Goal: Task Accomplishment & Management: Complete application form

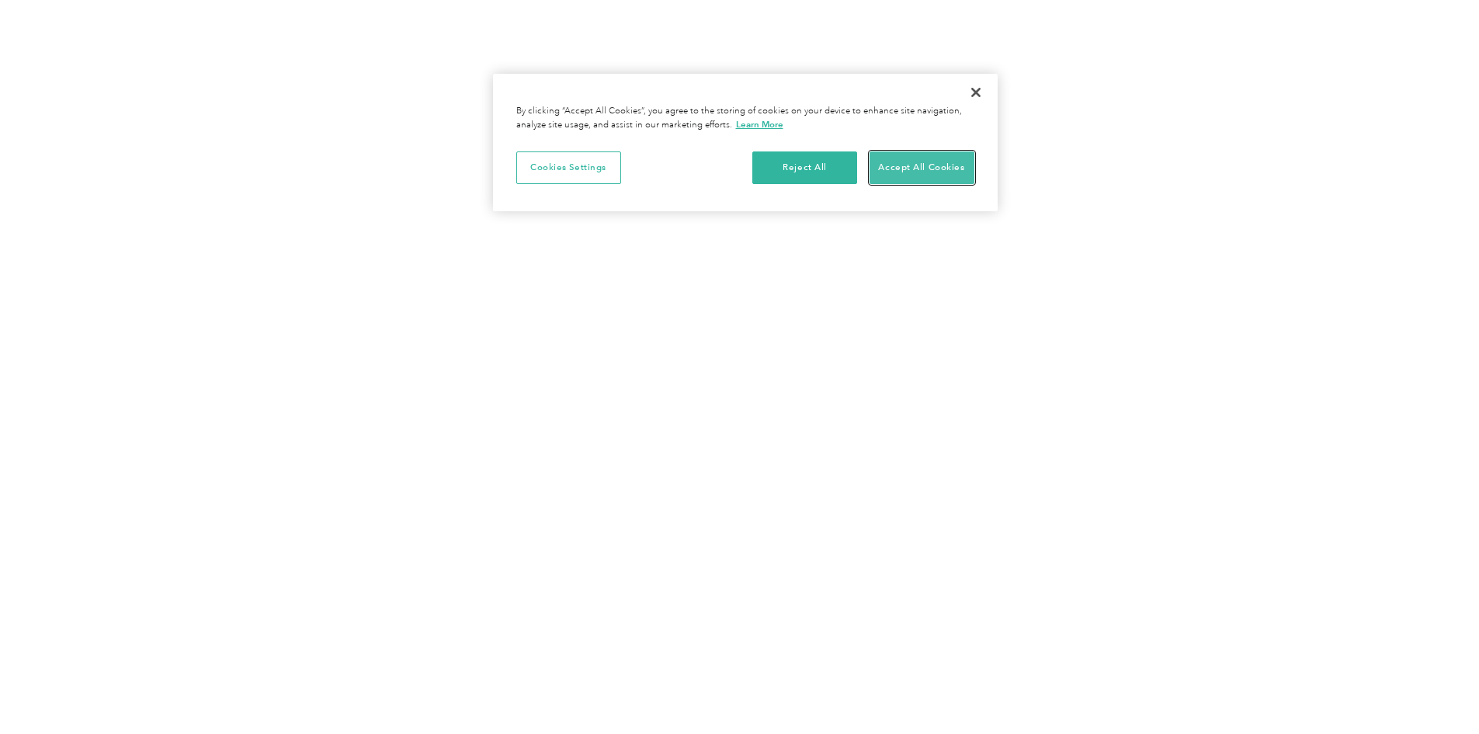
click at [899, 162] on button "Accept All Cookies" at bounding box center [922, 167] width 105 height 33
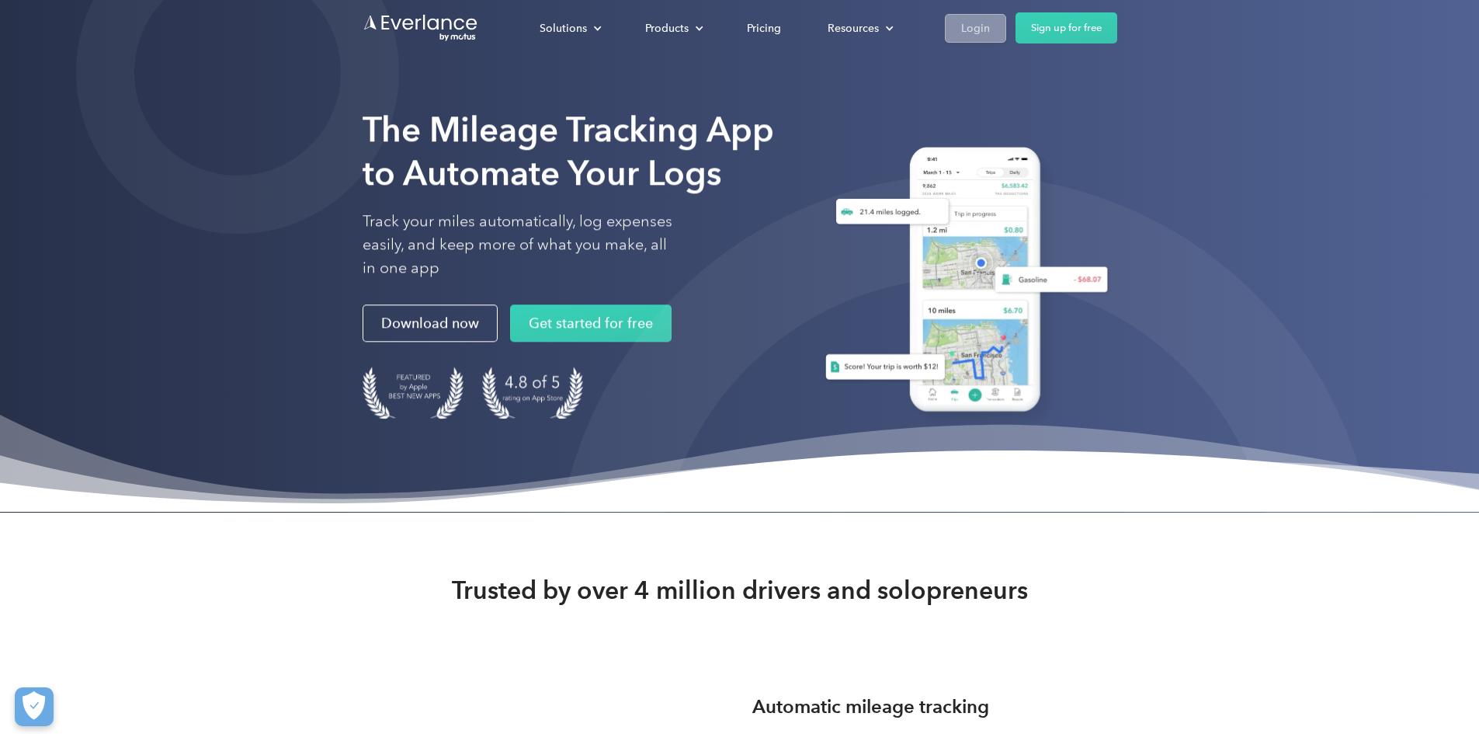
click at [990, 35] on div "Login" at bounding box center [975, 28] width 29 height 19
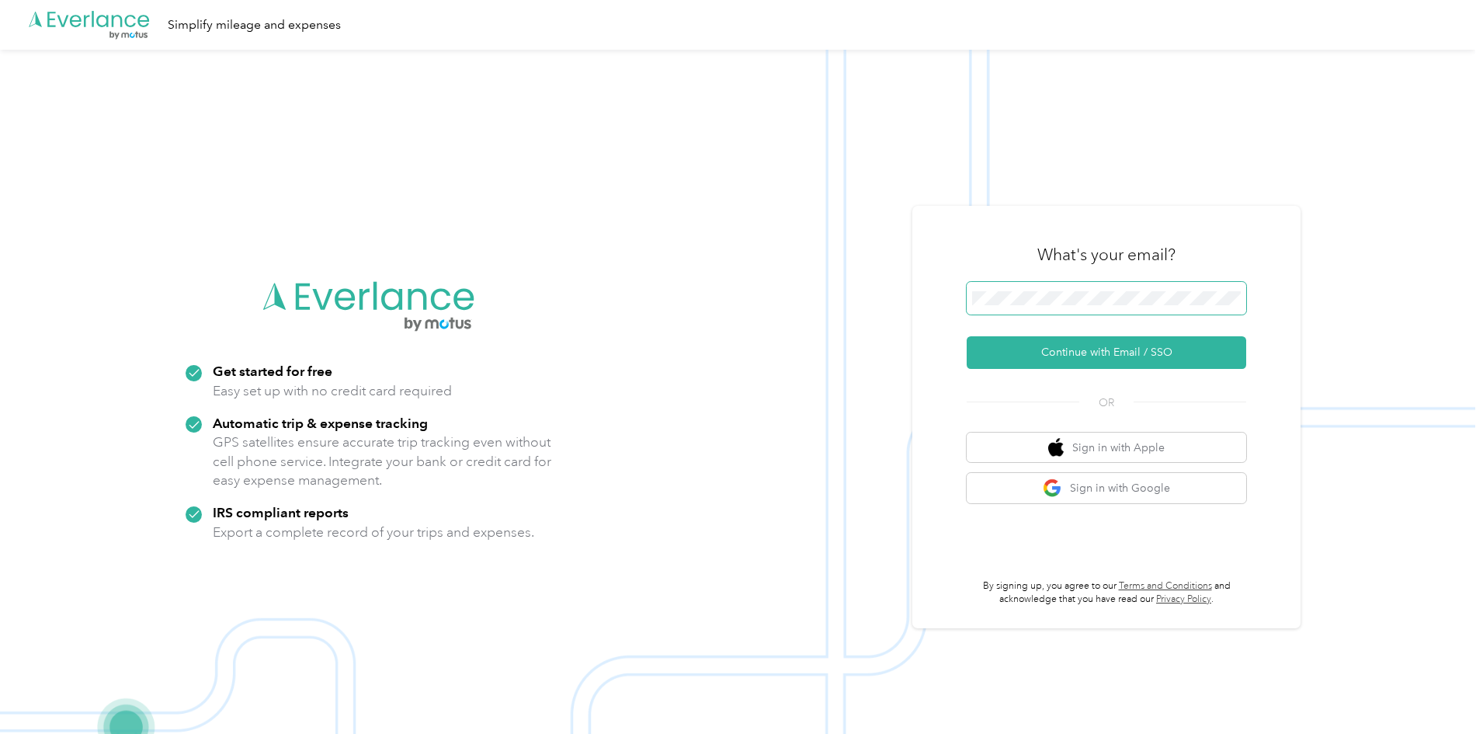
click at [1056, 310] on span at bounding box center [1107, 298] width 280 height 33
click at [1092, 358] on button "Continue with Email / SSO" at bounding box center [1107, 352] width 280 height 33
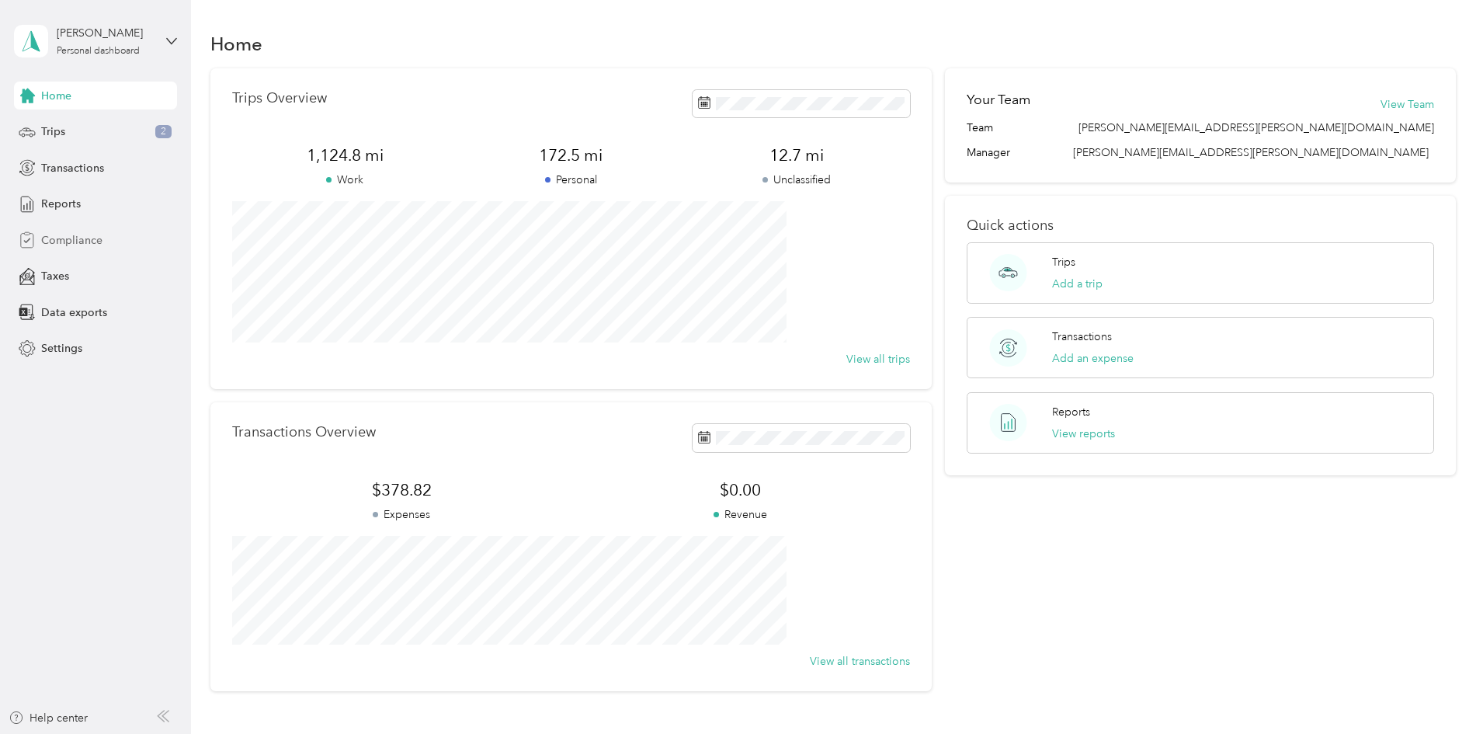
click at [69, 243] on span "Compliance" at bounding box center [71, 240] width 61 height 16
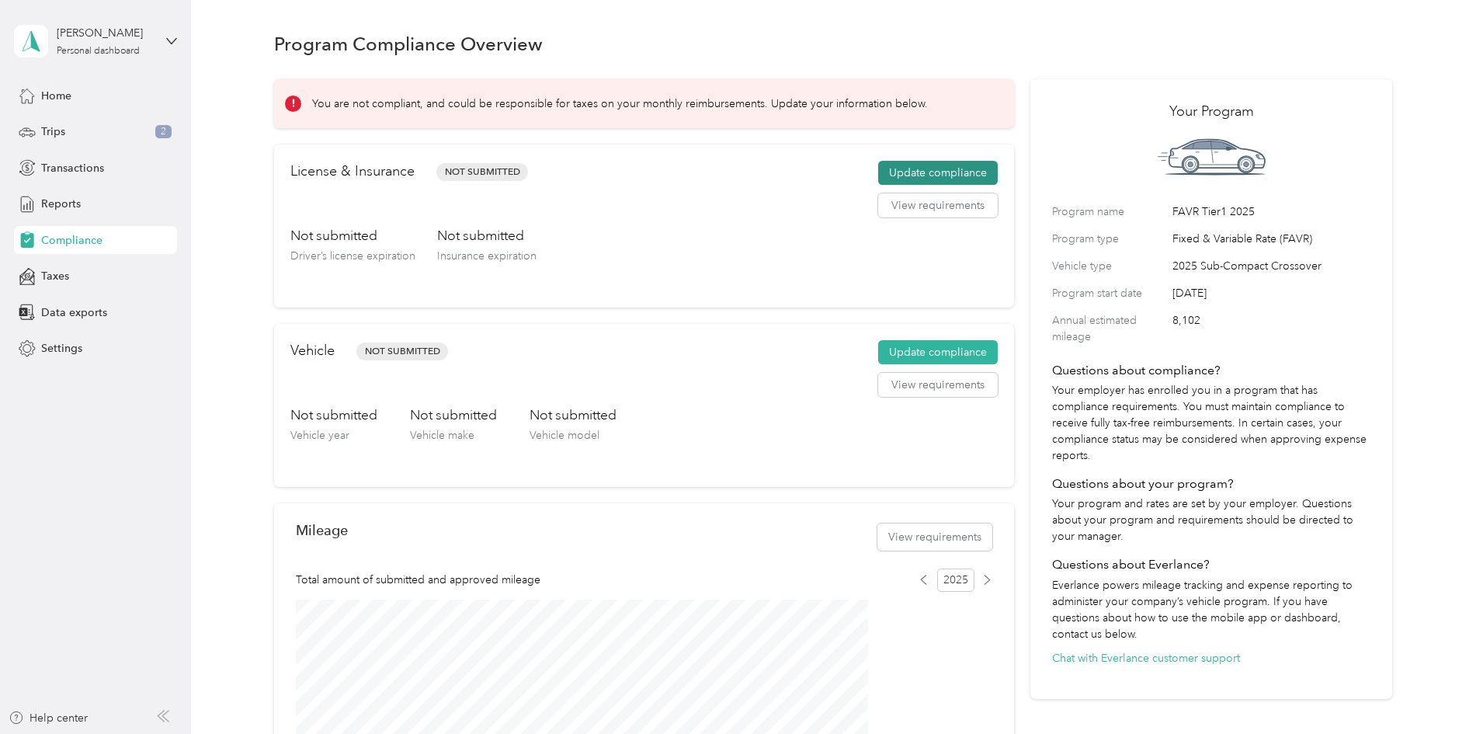
click at [916, 186] on button "Update compliance" at bounding box center [938, 173] width 120 height 25
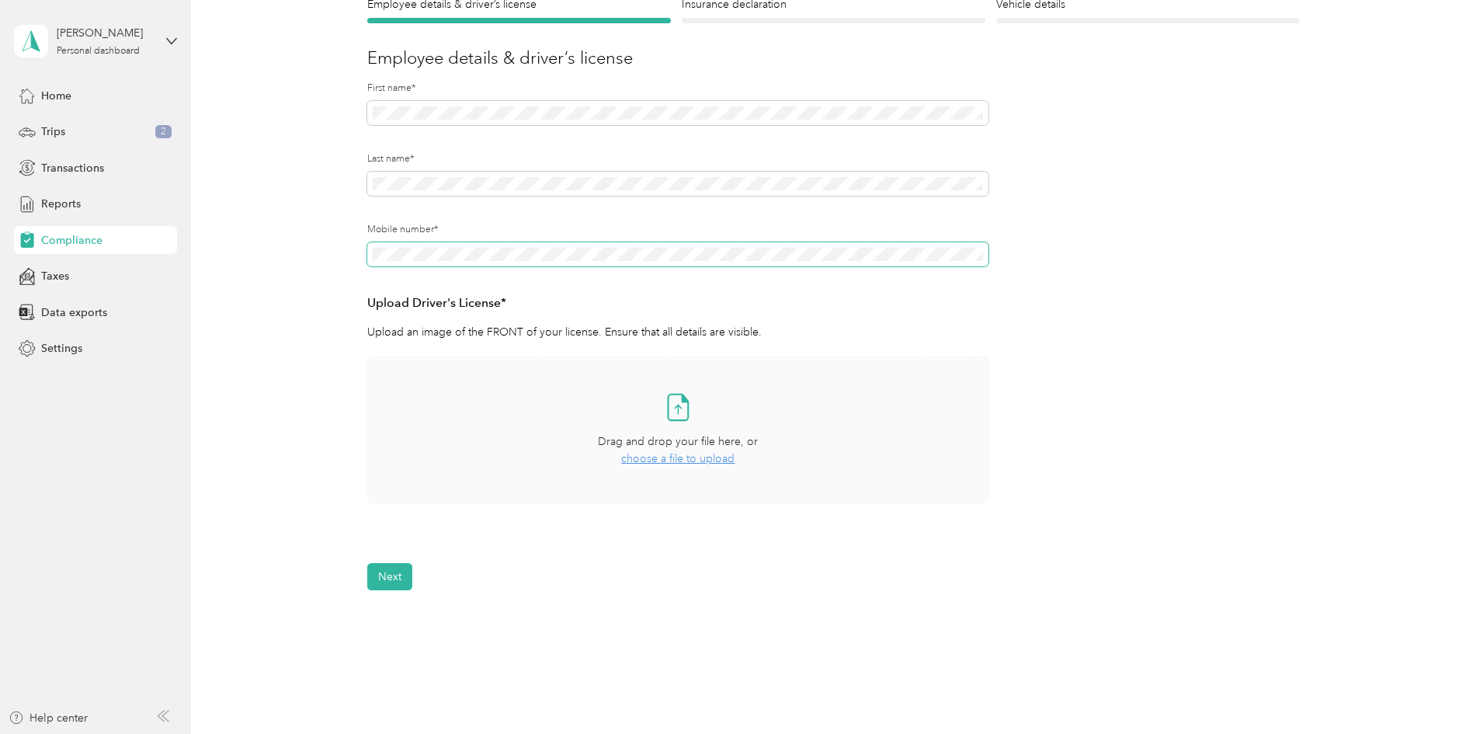
scroll to position [233, 0]
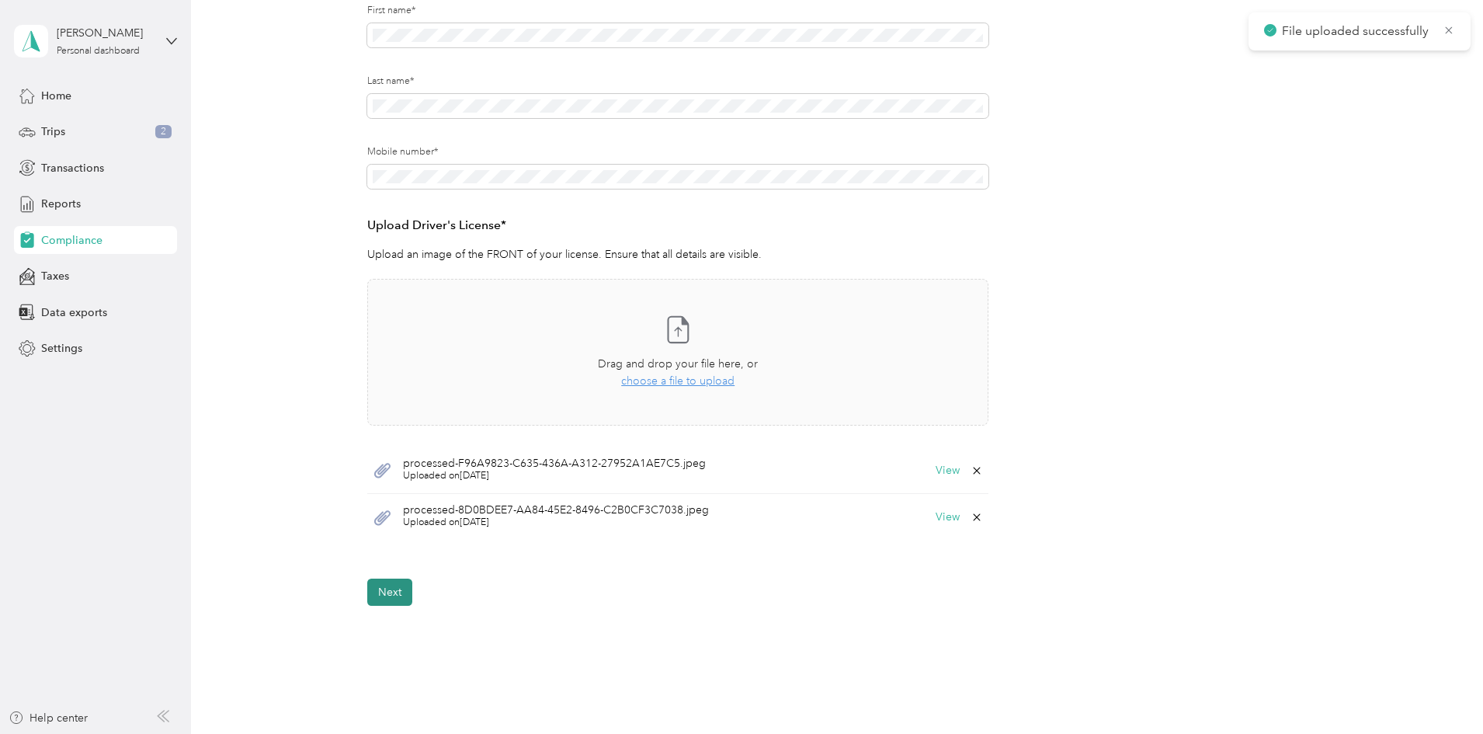
click at [387, 593] on button "Next" at bounding box center [389, 592] width 45 height 27
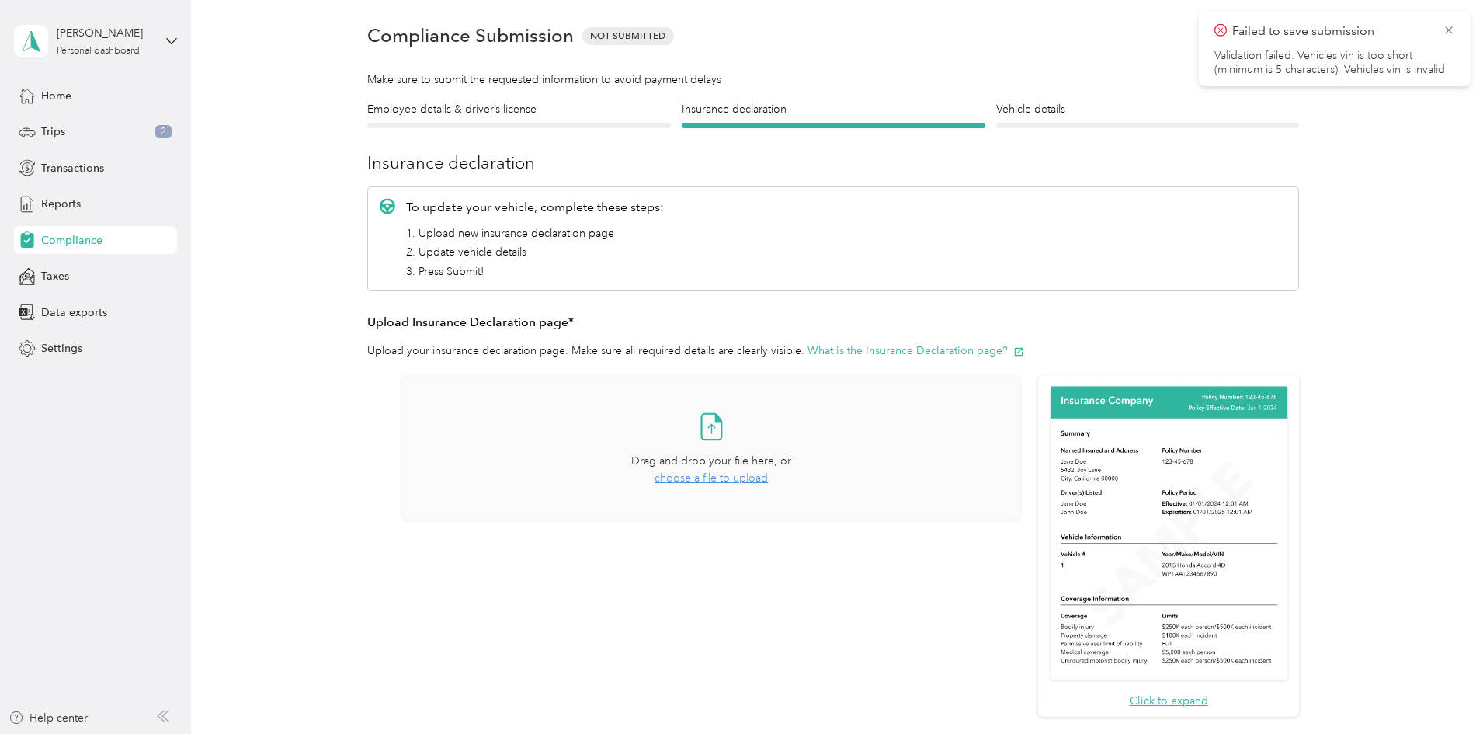
scroll to position [97, 0]
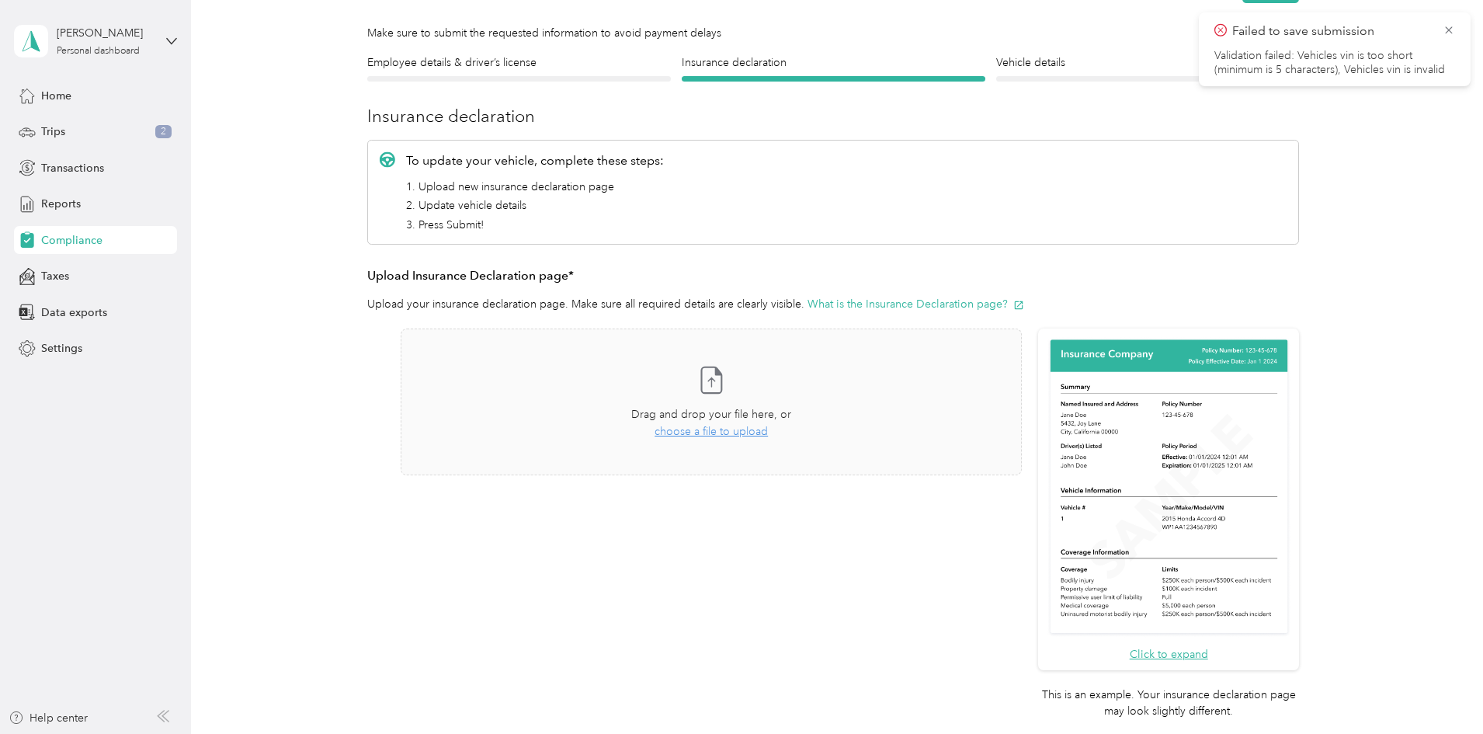
click at [1347, 437] on div "Employee details & driver’s license License Insurance declaration Insurance Veh…" at bounding box center [833, 416] width 1118 height 725
click at [1159, 655] on button "Click to expand" at bounding box center [1169, 654] width 78 height 16
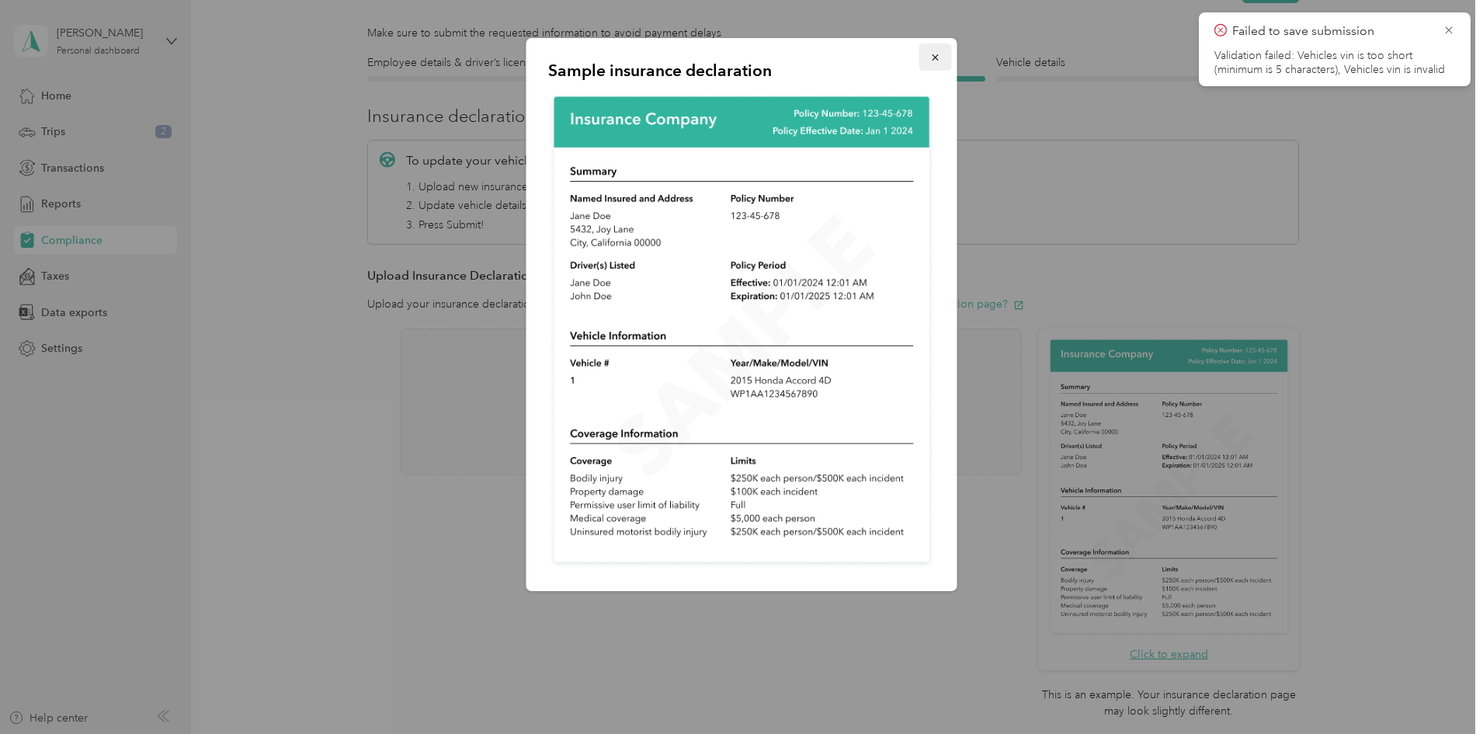
click at [930, 52] on icon "button" at bounding box center [935, 57] width 11 height 11
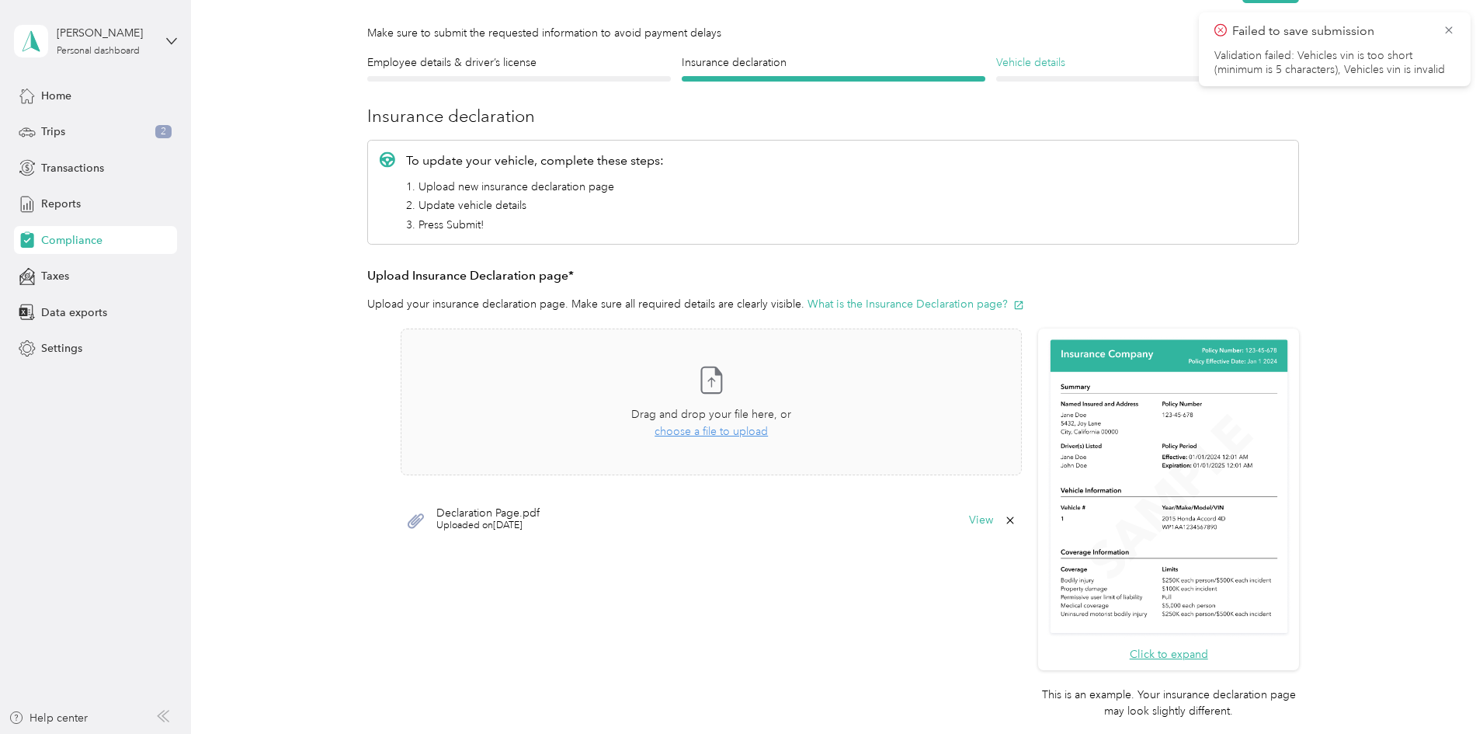
click at [1027, 63] on h4 "Vehicle details" at bounding box center [1148, 62] width 304 height 16
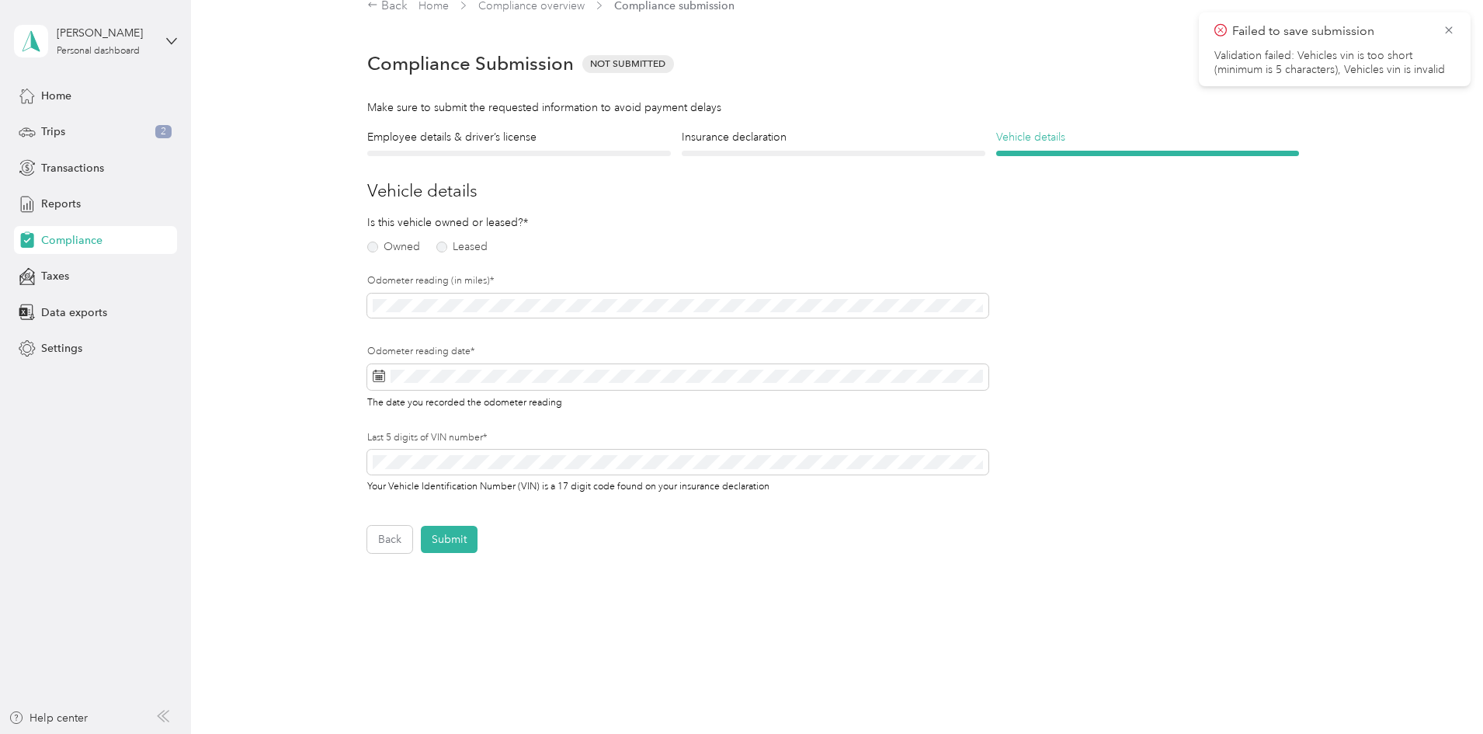
scroll to position [19, 0]
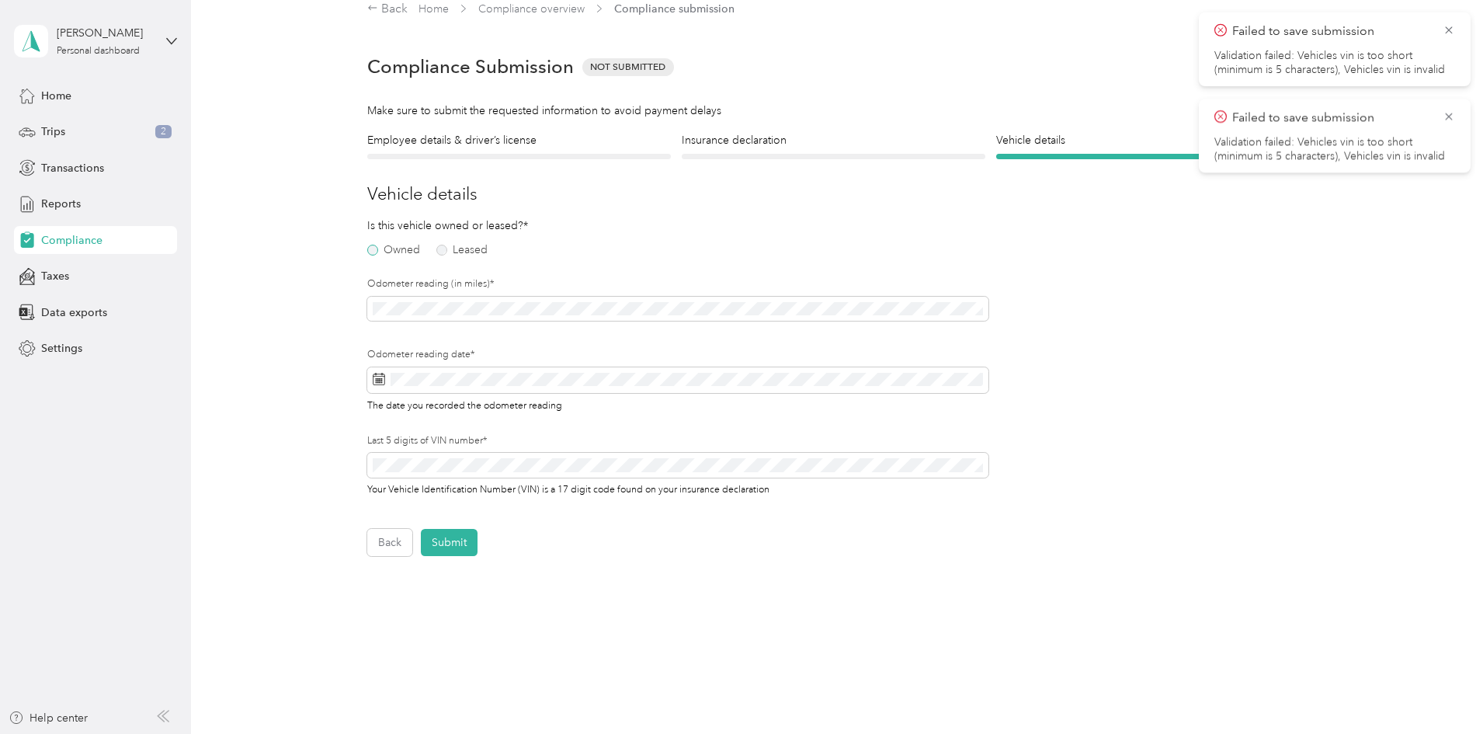
click at [372, 245] on label "Owned" at bounding box center [393, 250] width 53 height 11
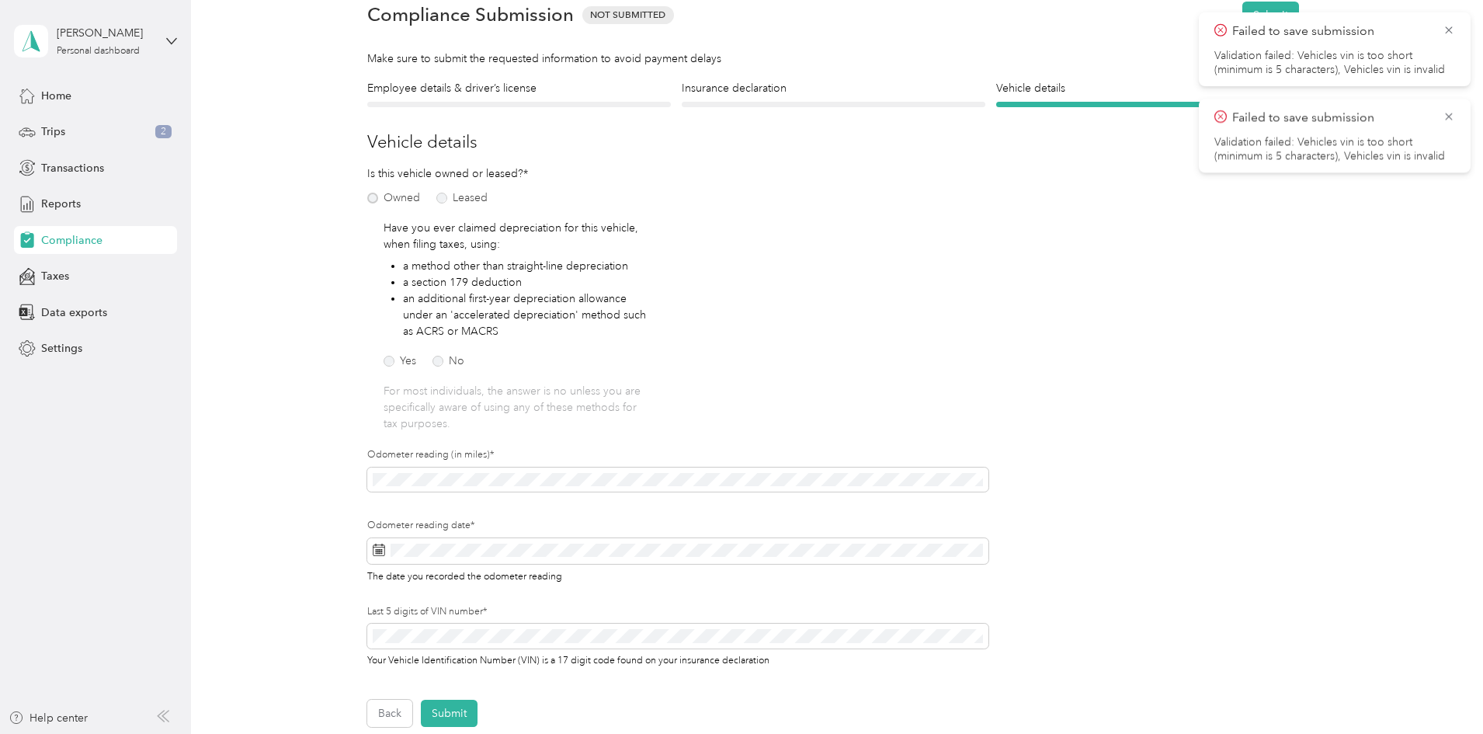
scroll to position [97, 0]
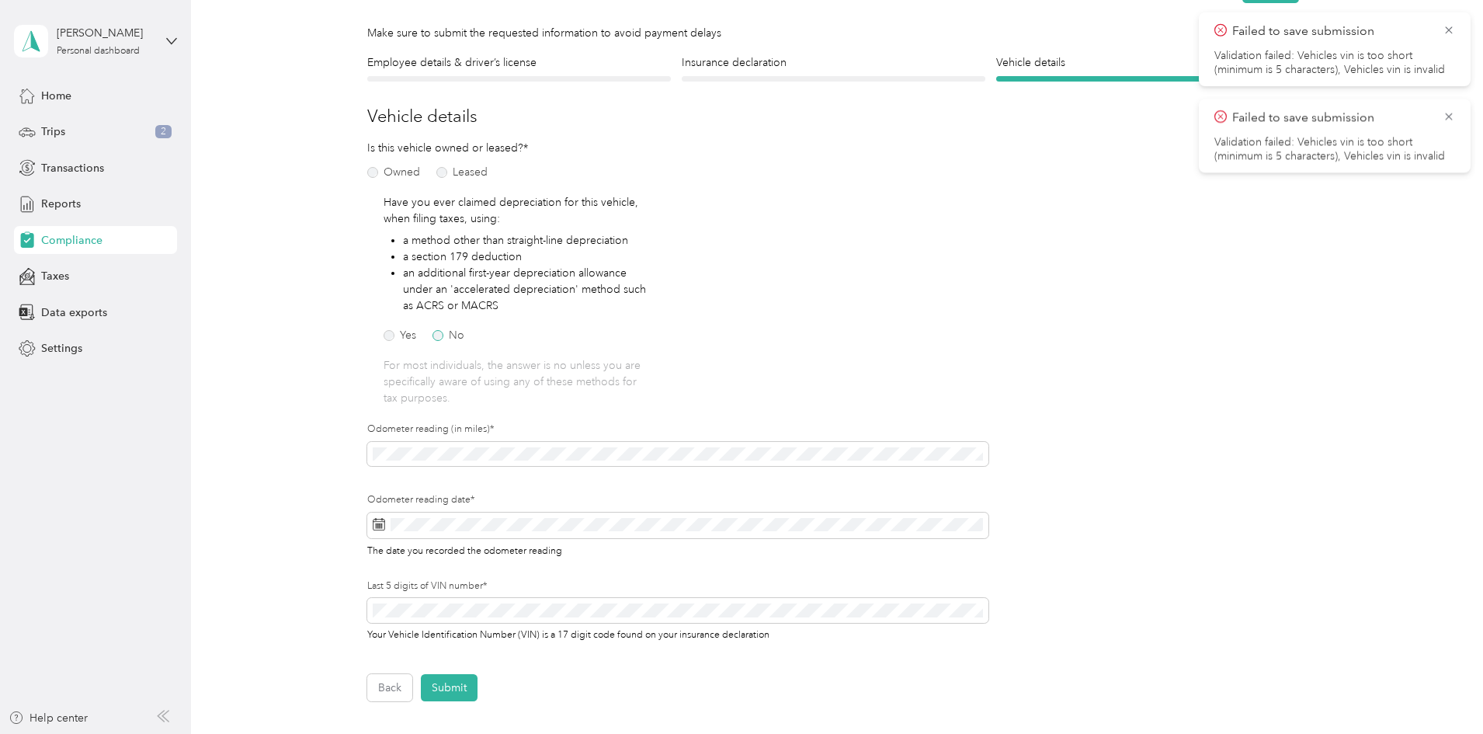
click at [433, 338] on label "No" at bounding box center [449, 335] width 32 height 11
click at [402, 444] on span at bounding box center [677, 454] width 621 height 25
click at [695, 377] on div "Is this vehicle owned or leased?* Owned Leased Have you ever claimed depreciati…" at bounding box center [677, 401] width 621 height 523
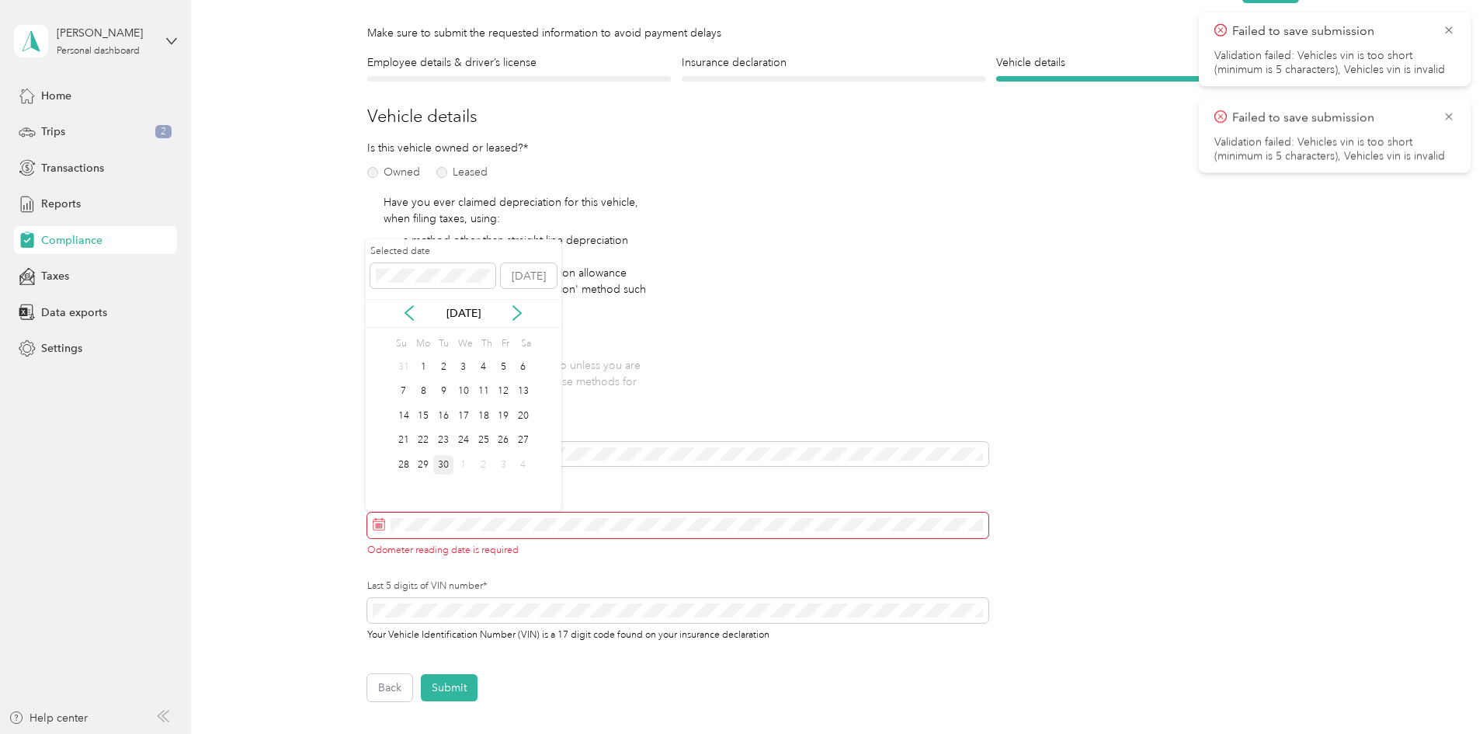
click at [443, 464] on div "30" at bounding box center [443, 464] width 20 height 19
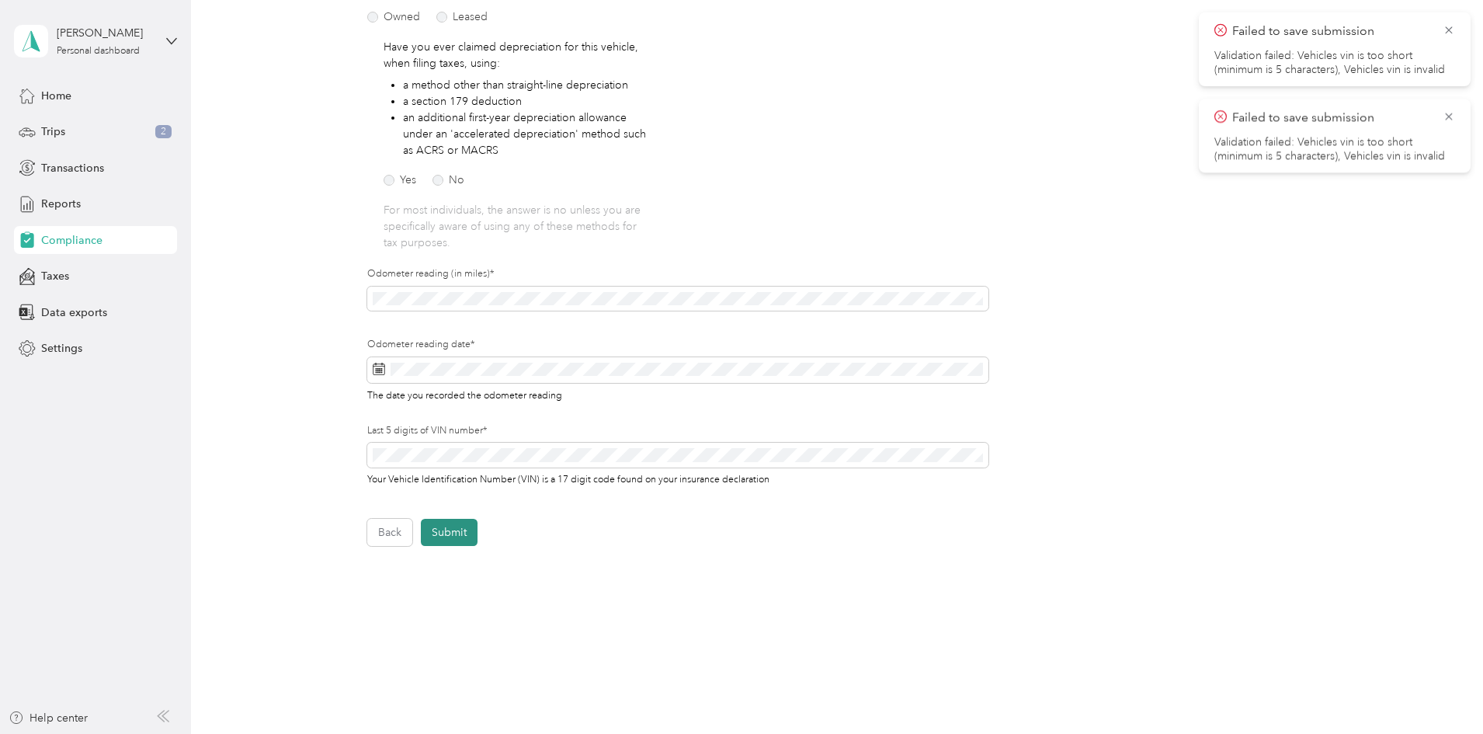
click at [450, 522] on button "Submit" at bounding box center [449, 532] width 57 height 27
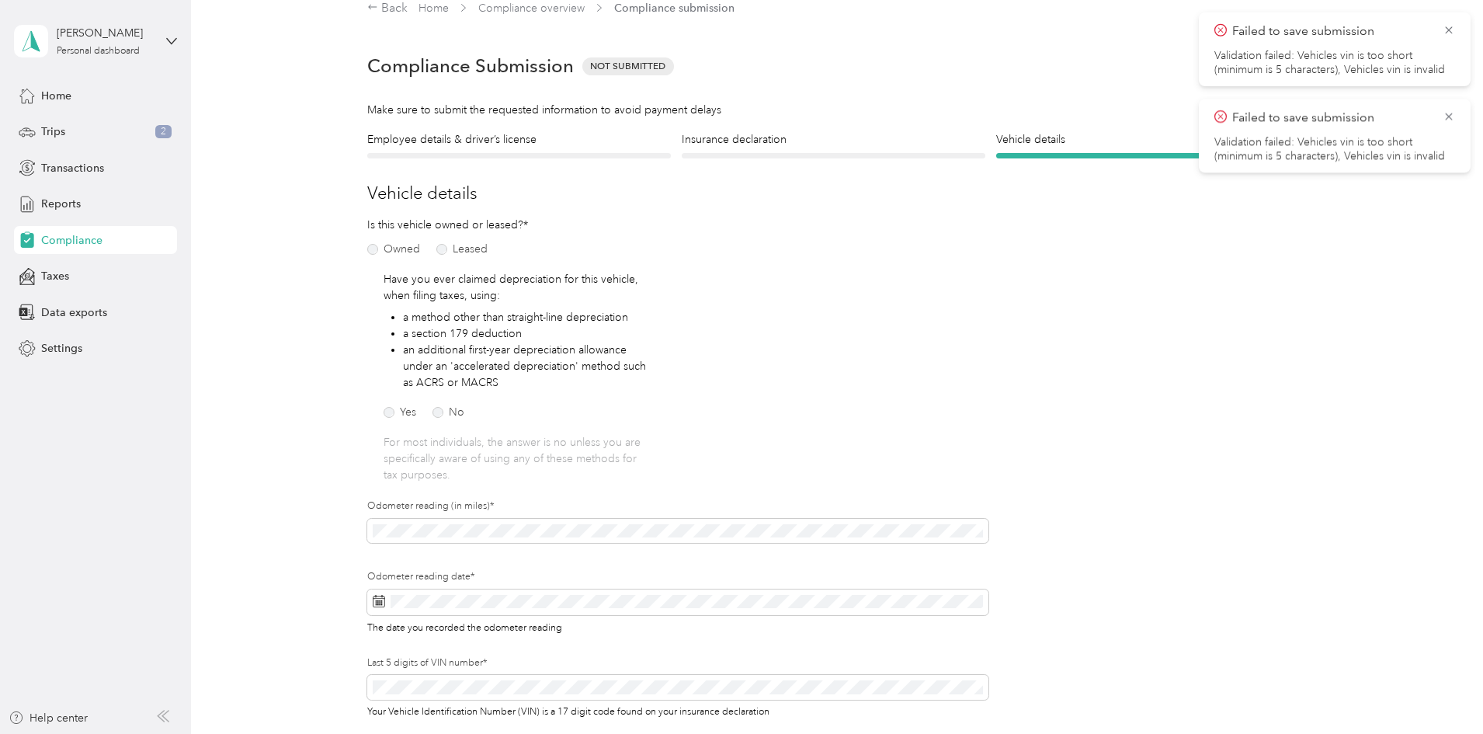
scroll to position [19, 0]
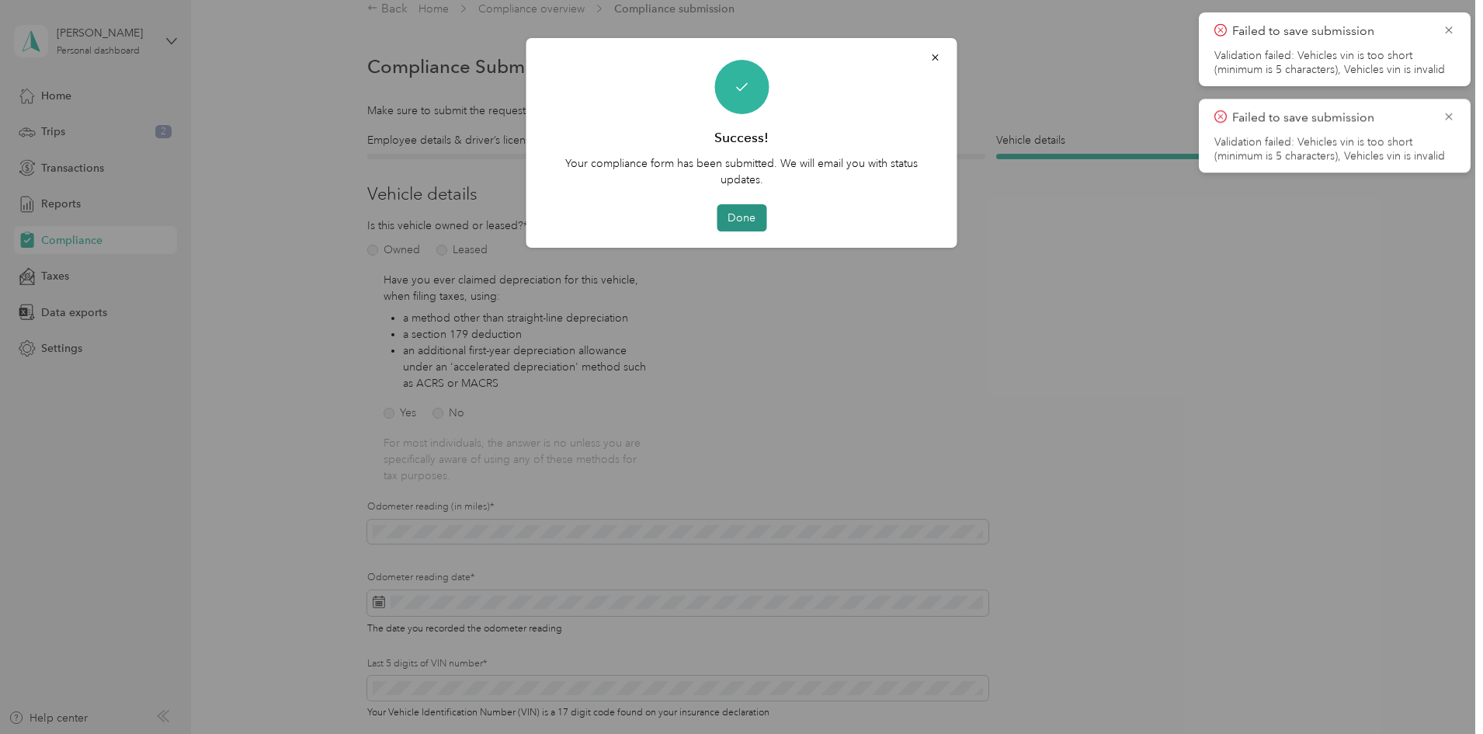
click at [747, 224] on button "Done" at bounding box center [742, 217] width 50 height 27
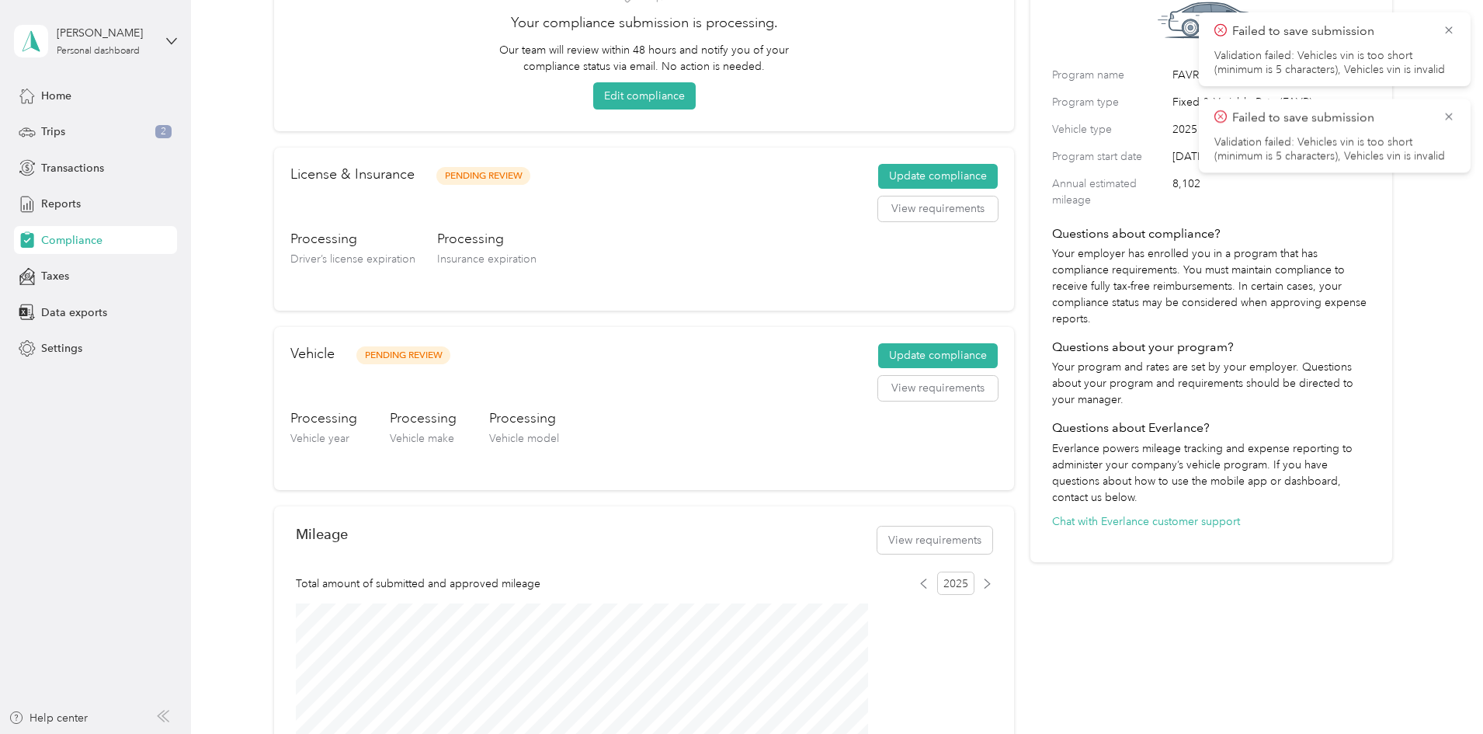
scroll to position [155, 0]
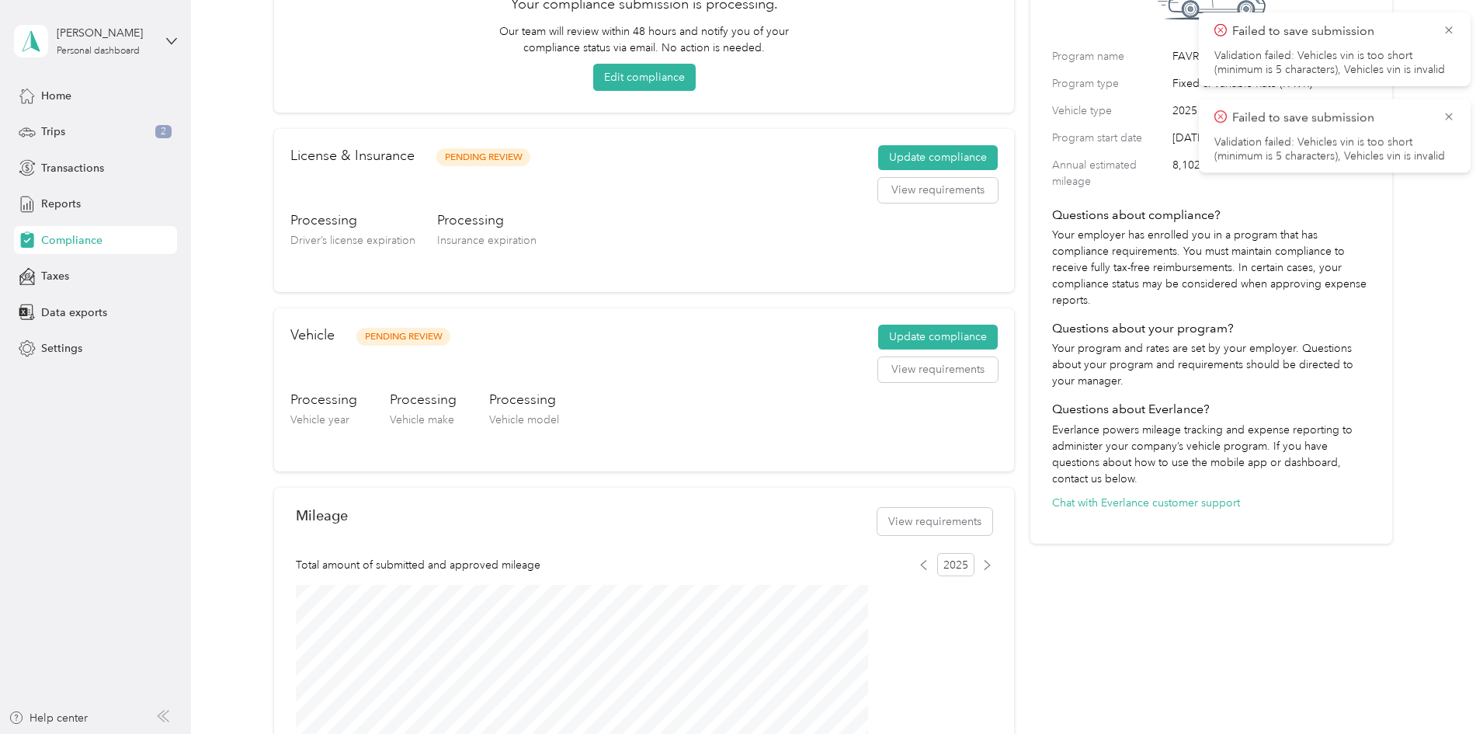
click at [349, 419] on span "Vehicle year" at bounding box center [319, 419] width 59 height 13
click at [919, 339] on button "Update compliance" at bounding box center [938, 337] width 120 height 25
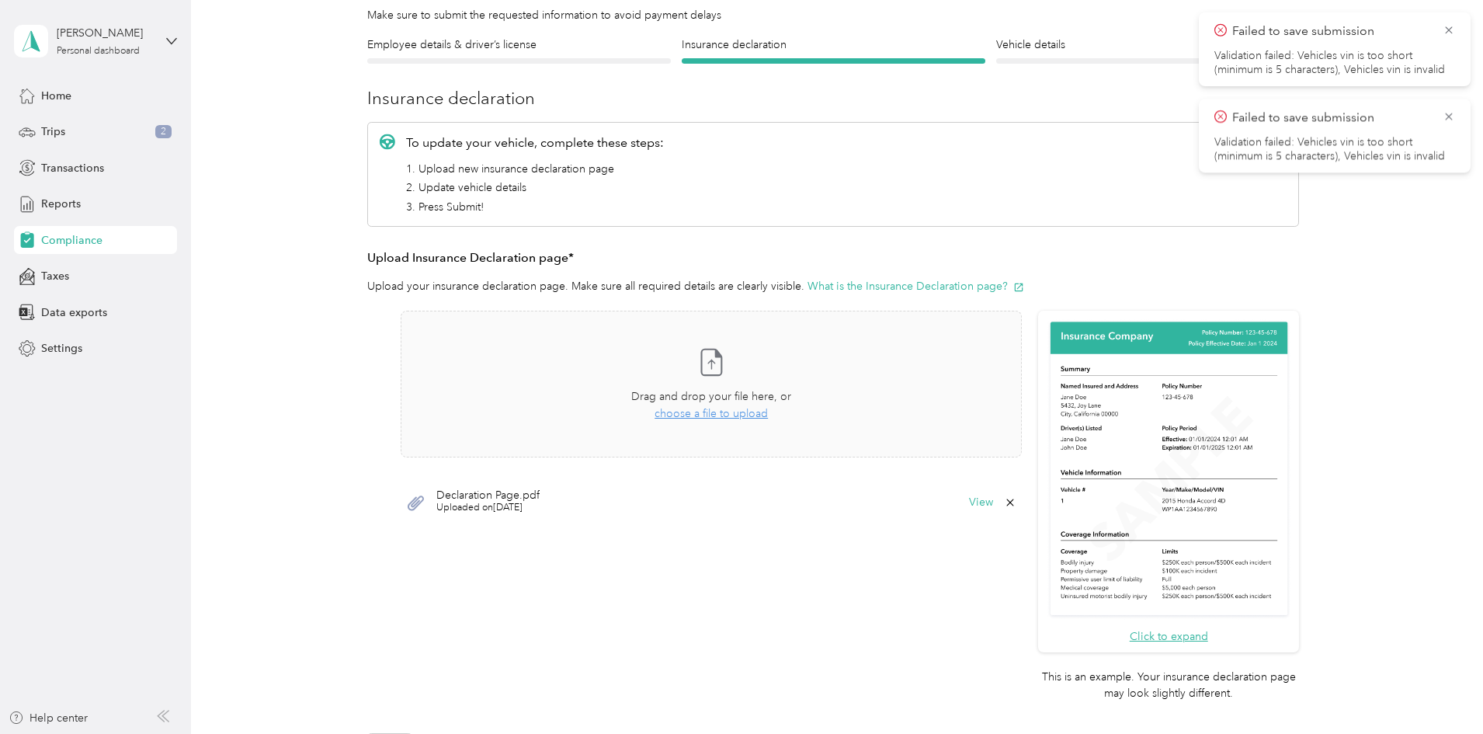
scroll to position [78, 0]
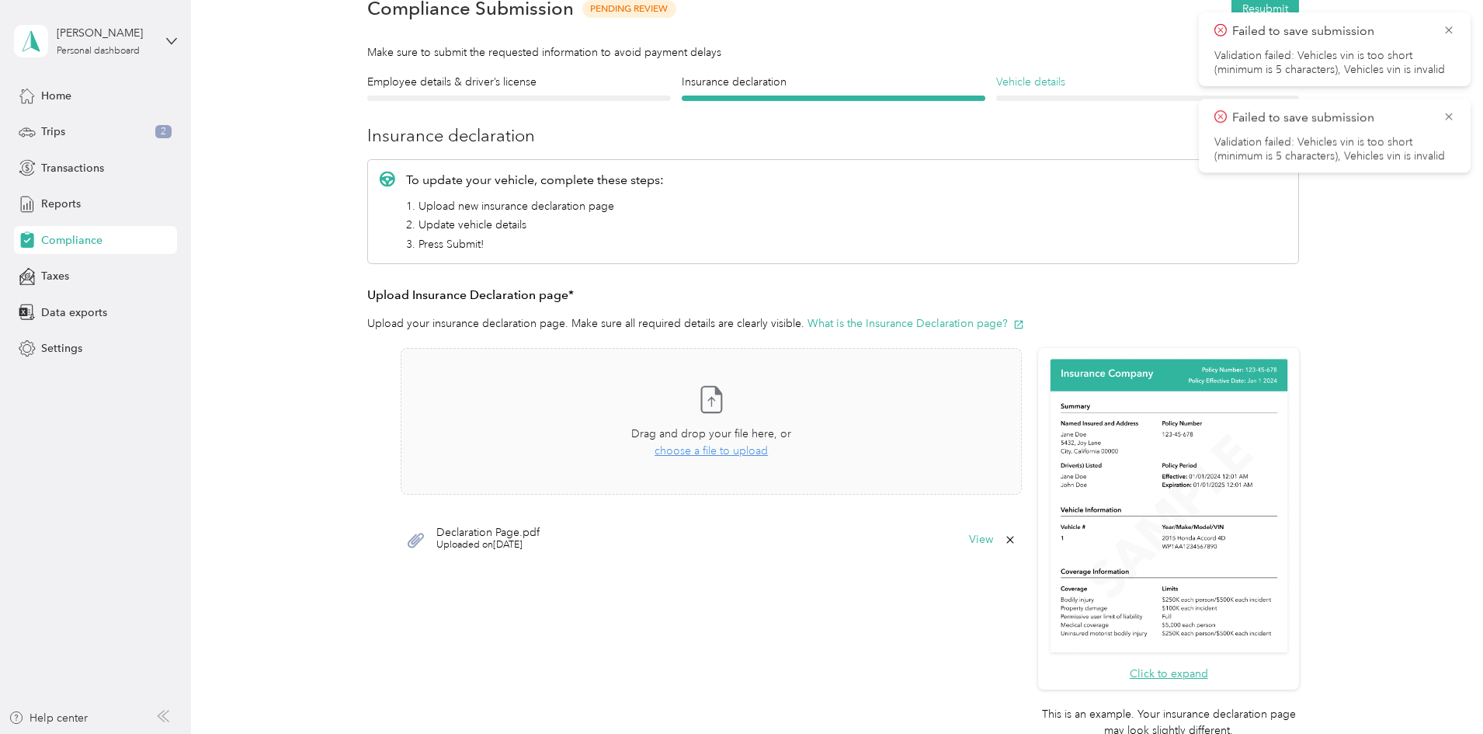
click at [1054, 85] on h4 "Vehicle details" at bounding box center [1148, 82] width 304 height 16
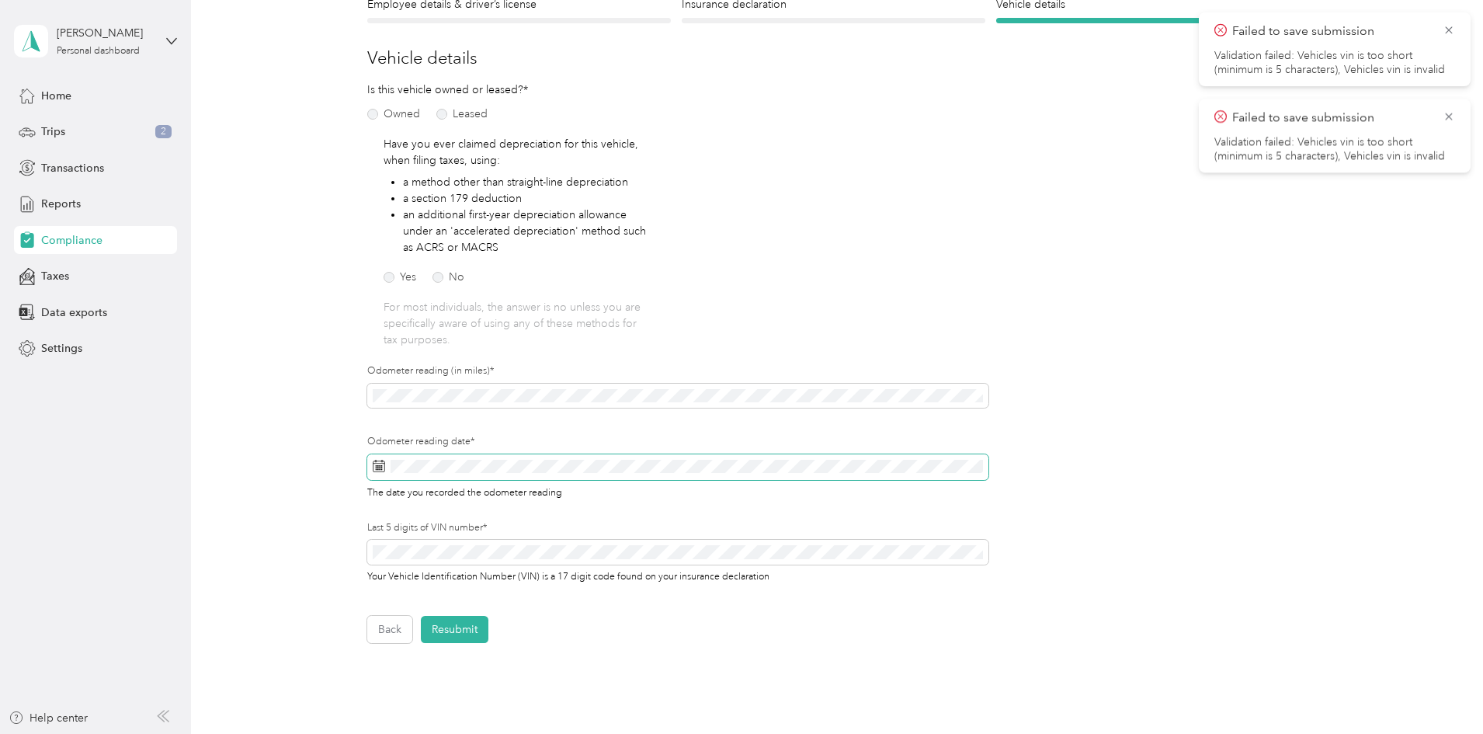
scroll to position [233, 0]
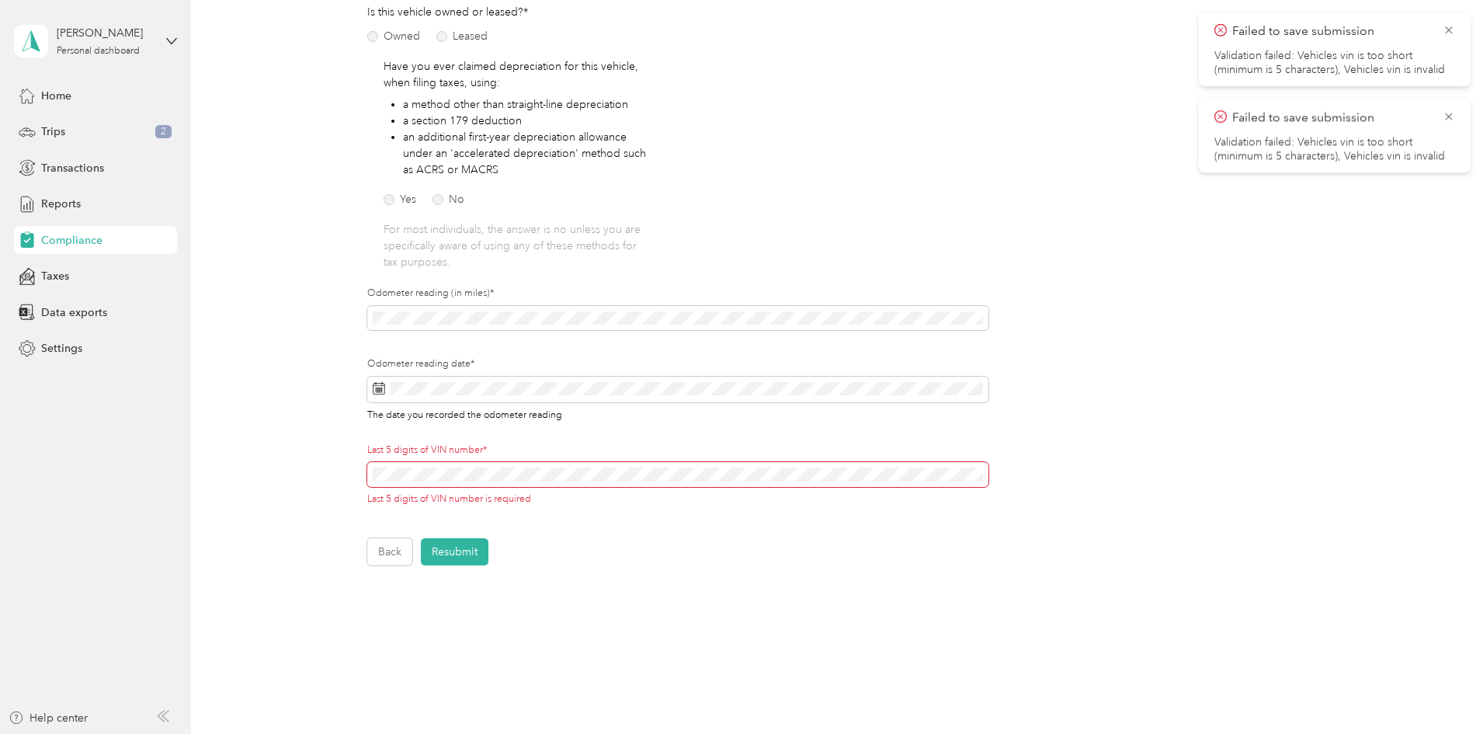
click at [533, 467] on span at bounding box center [677, 474] width 621 height 25
drag, startPoint x: 645, startPoint y: 545, endPoint x: 628, endPoint y: 547, distance: 16.4
click at [644, 545] on div "Back Resubmit" at bounding box center [833, 551] width 932 height 27
click at [461, 554] on button "Resubmit" at bounding box center [455, 551] width 68 height 27
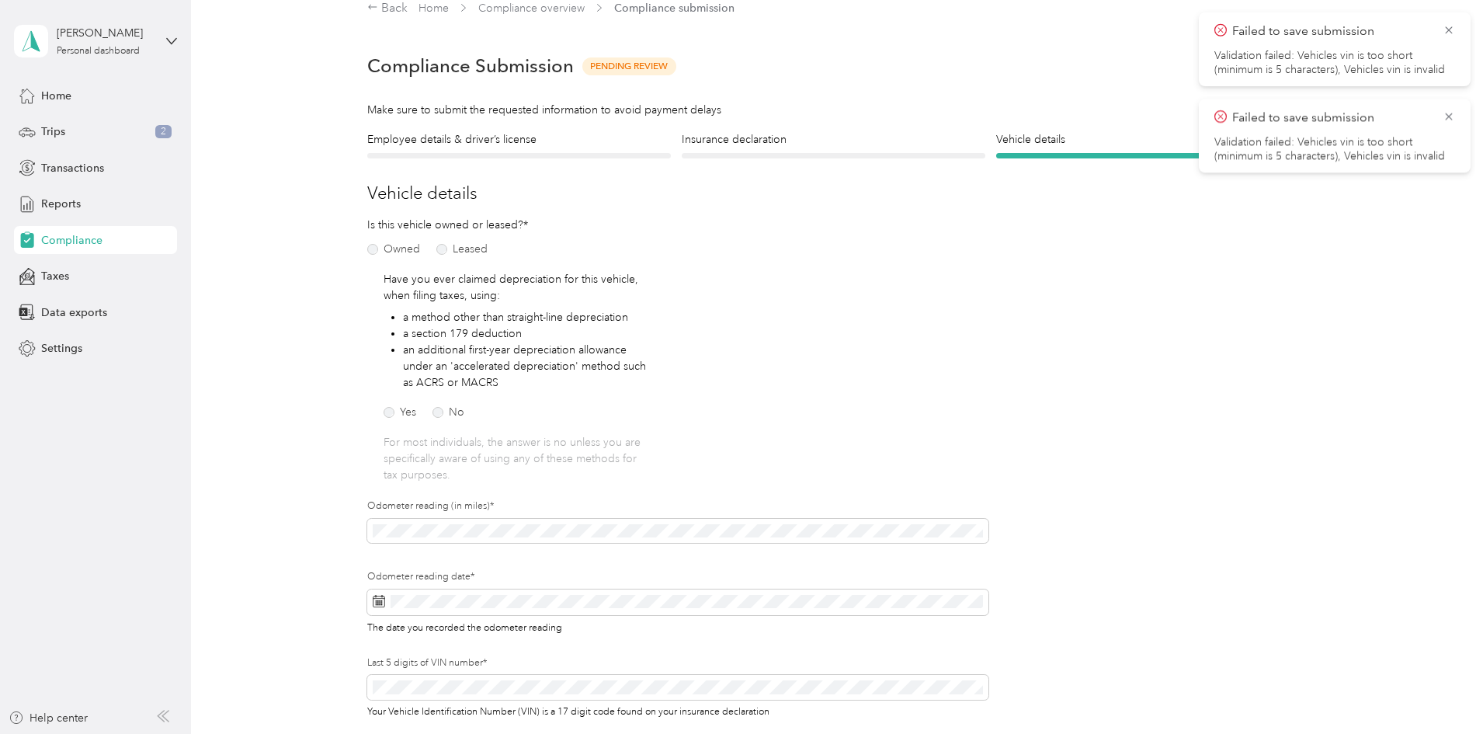
scroll to position [19, 0]
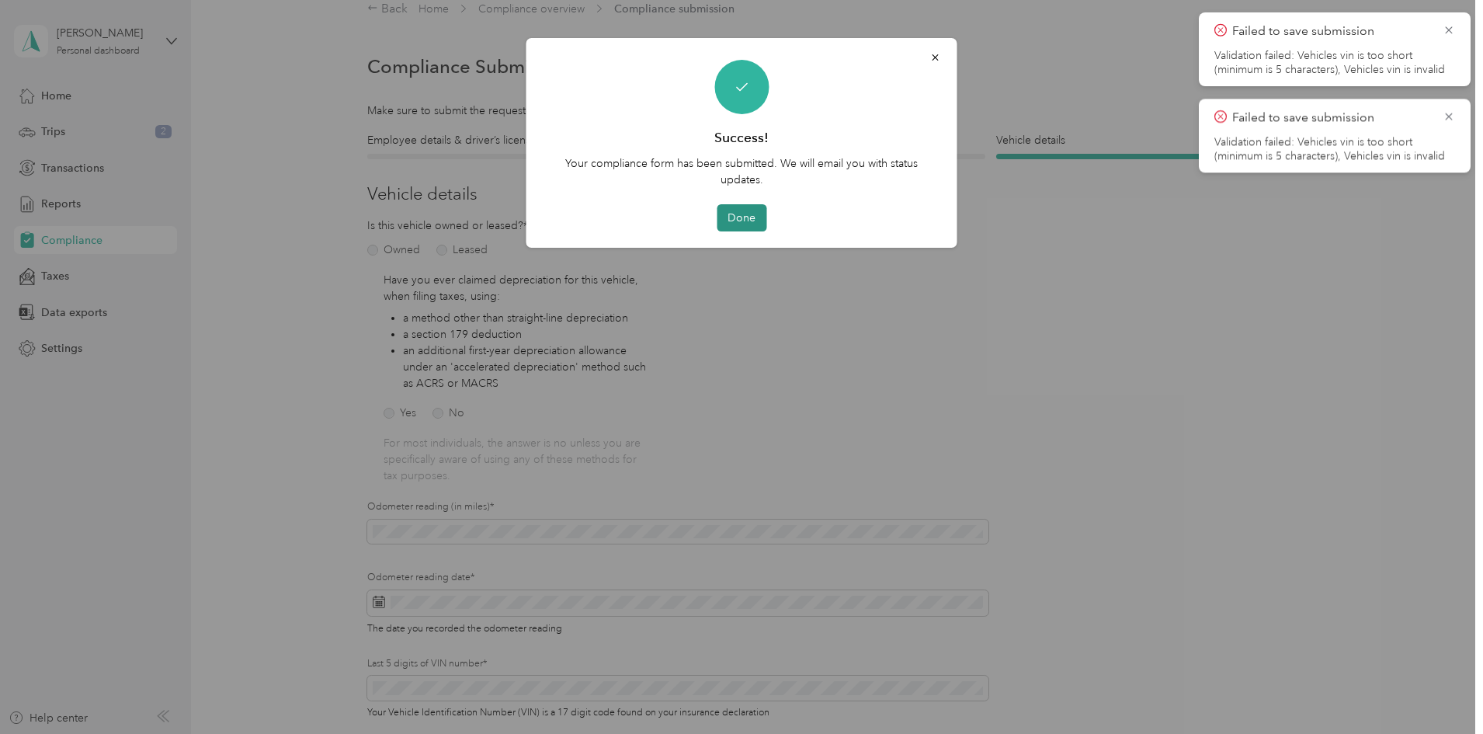
click at [756, 225] on button "Done" at bounding box center [742, 217] width 50 height 27
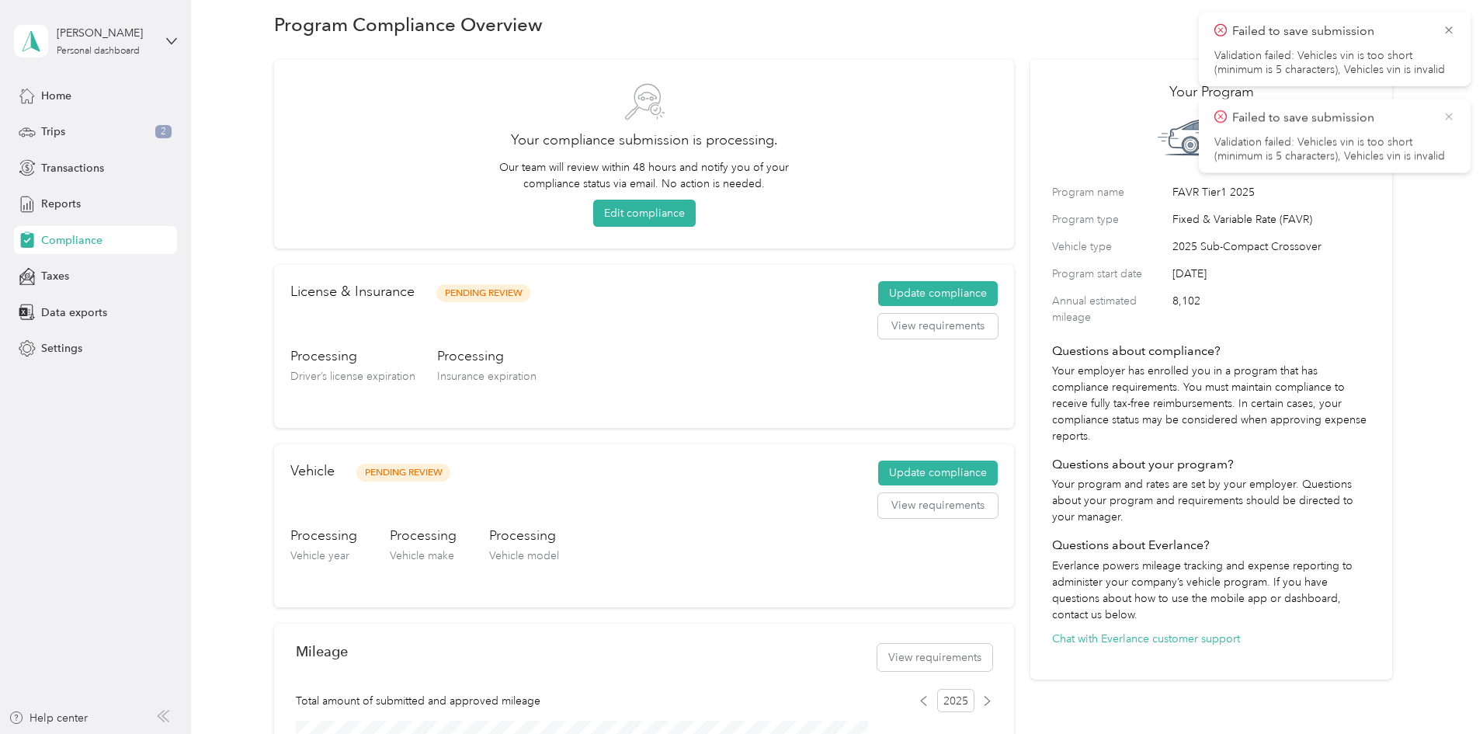
click at [1448, 118] on icon at bounding box center [1449, 116] width 12 height 14
click at [1446, 31] on icon at bounding box center [1449, 30] width 12 height 14
